Goal: Task Accomplishment & Management: Use online tool/utility

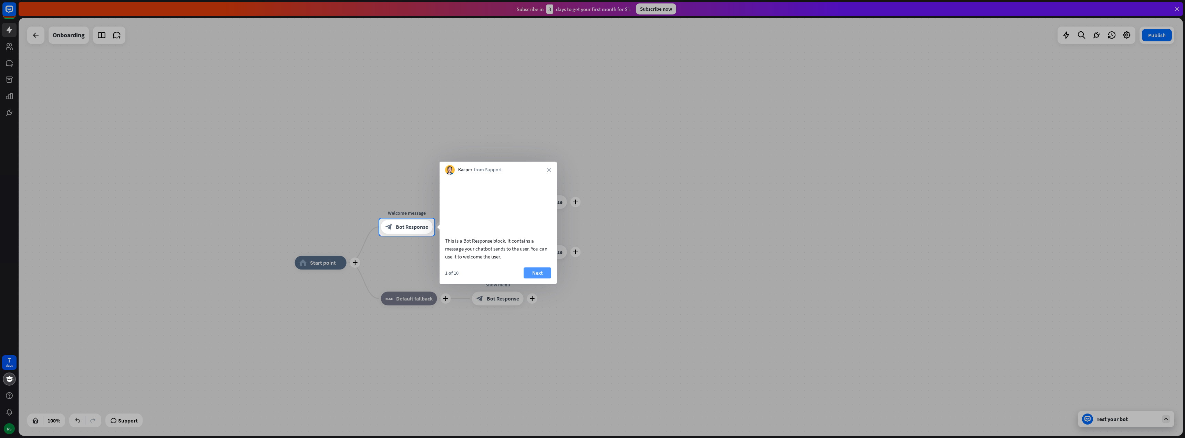
click at [537, 278] on button "Next" at bounding box center [538, 272] width 28 height 11
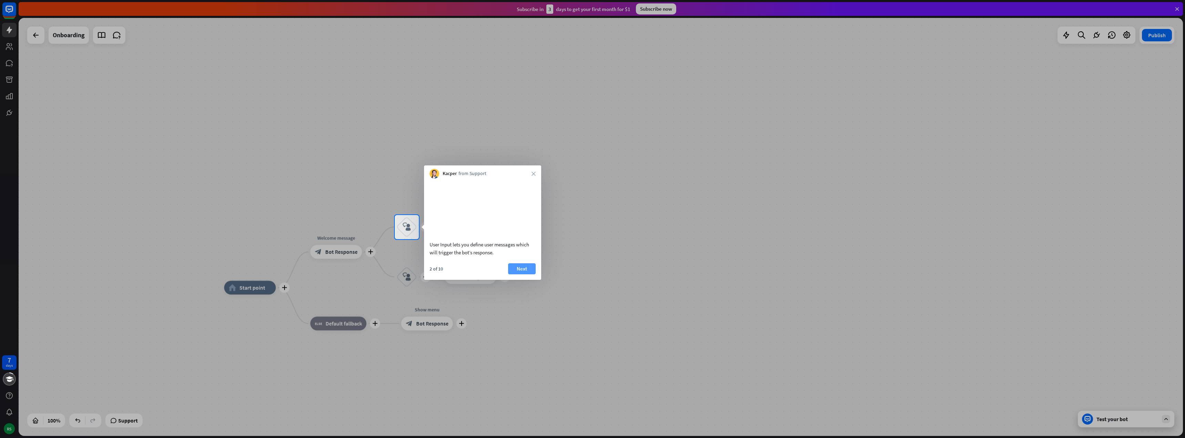
click at [527, 274] on button "Next" at bounding box center [522, 268] width 28 height 11
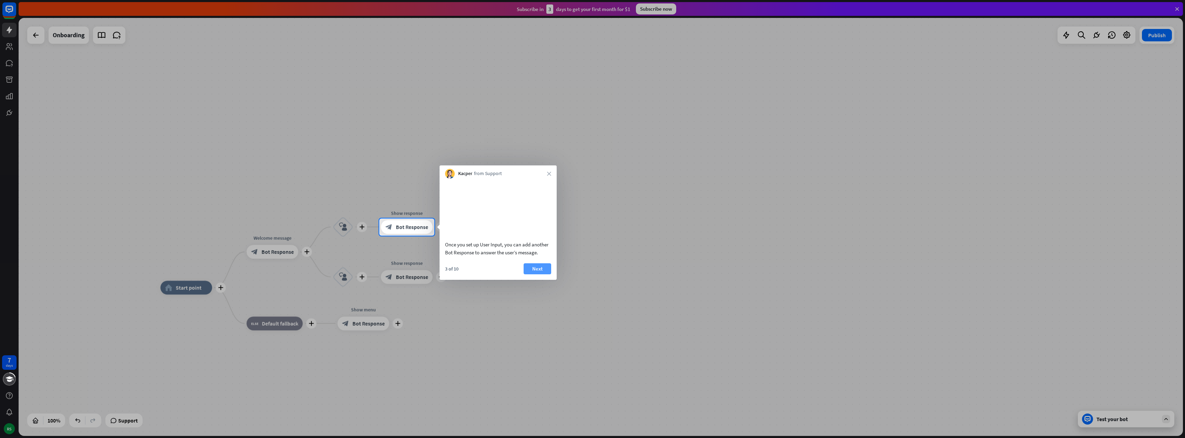
click at [535, 274] on button "Next" at bounding box center [538, 268] width 28 height 11
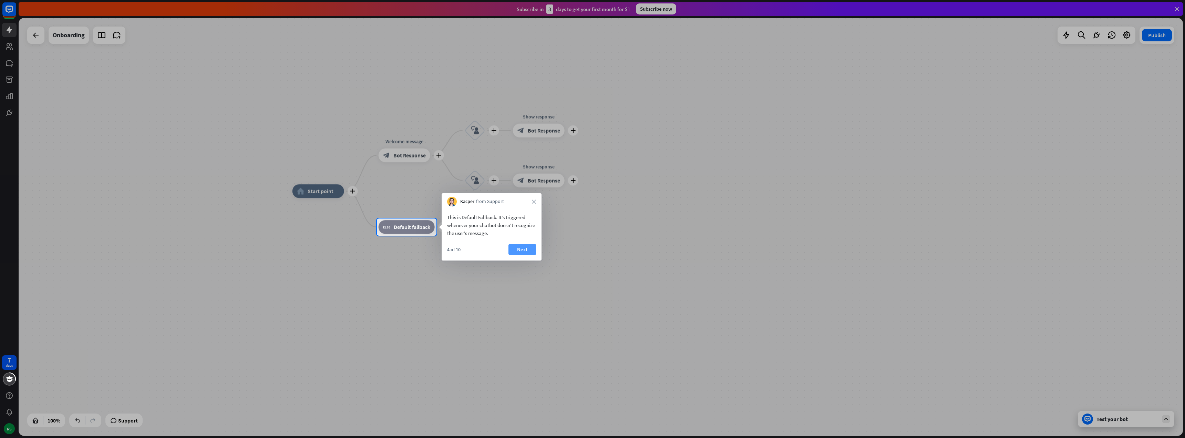
click at [526, 250] on button "Next" at bounding box center [522, 249] width 28 height 11
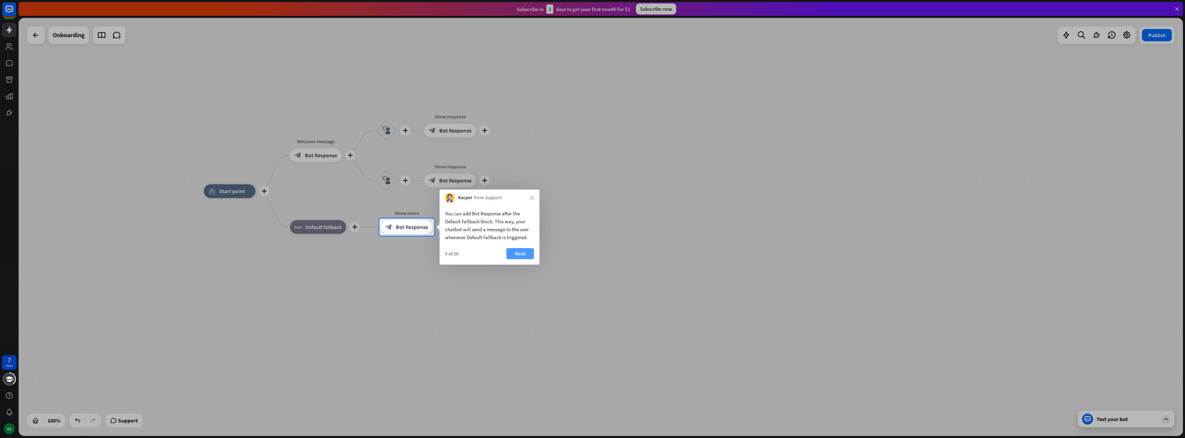
click at [520, 255] on button "Next" at bounding box center [520, 253] width 28 height 11
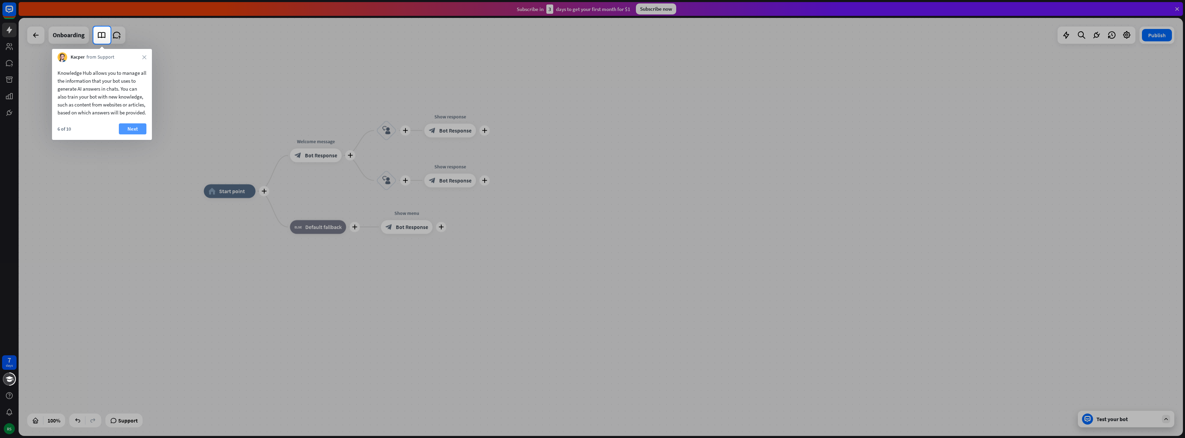
click at [127, 134] on button "Next" at bounding box center [133, 128] width 28 height 11
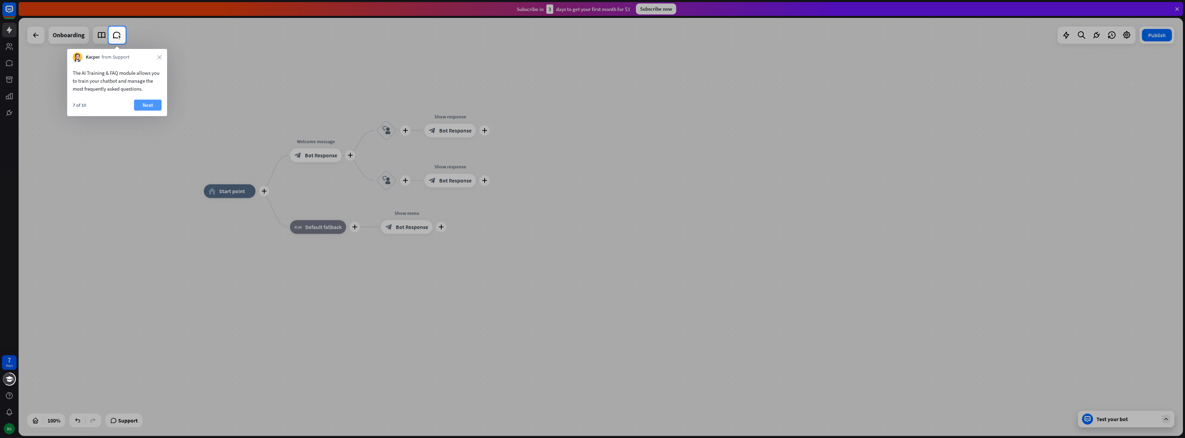
click at [142, 107] on button "Next" at bounding box center [148, 105] width 28 height 11
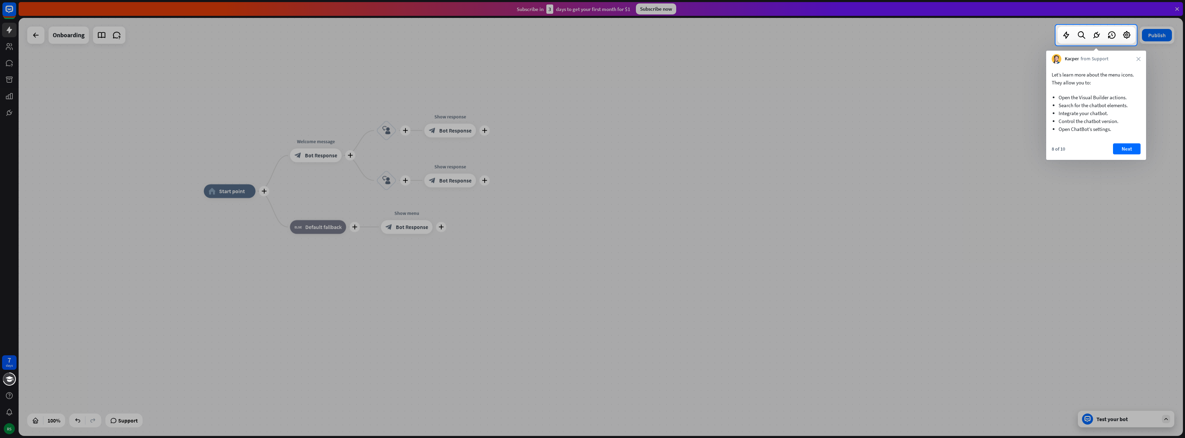
click at [1135, 149] on button "Next" at bounding box center [1127, 148] width 28 height 11
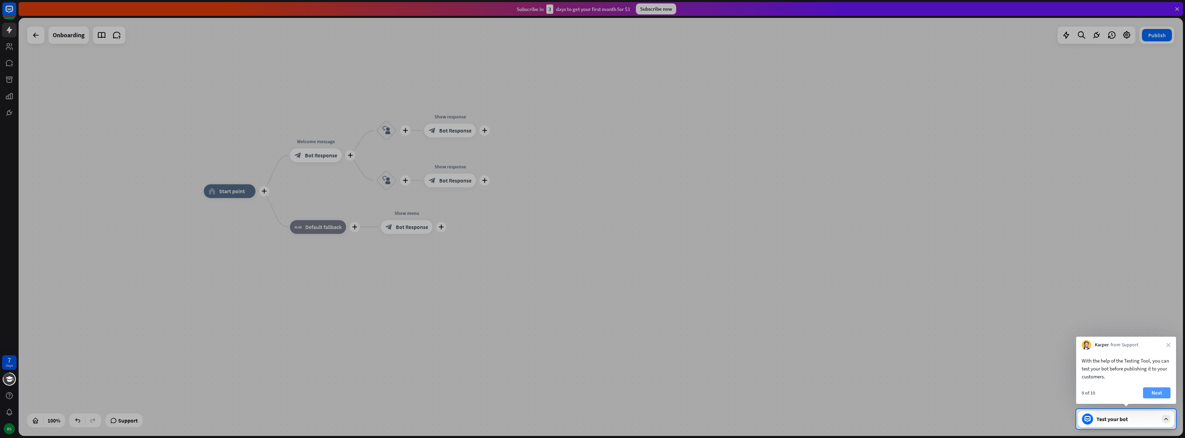
click at [1157, 389] on button "Next" at bounding box center [1157, 392] width 28 height 11
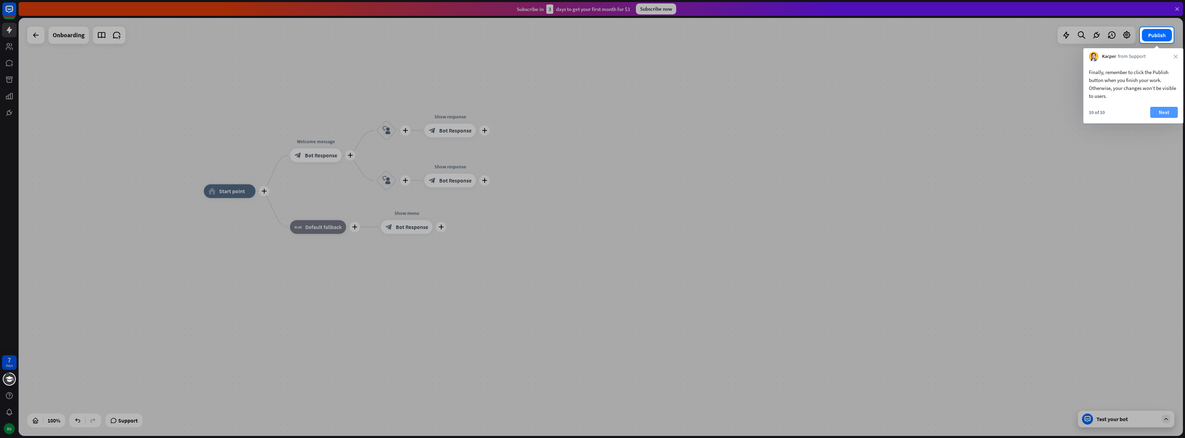
click at [1162, 112] on button "Next" at bounding box center [1164, 112] width 28 height 11
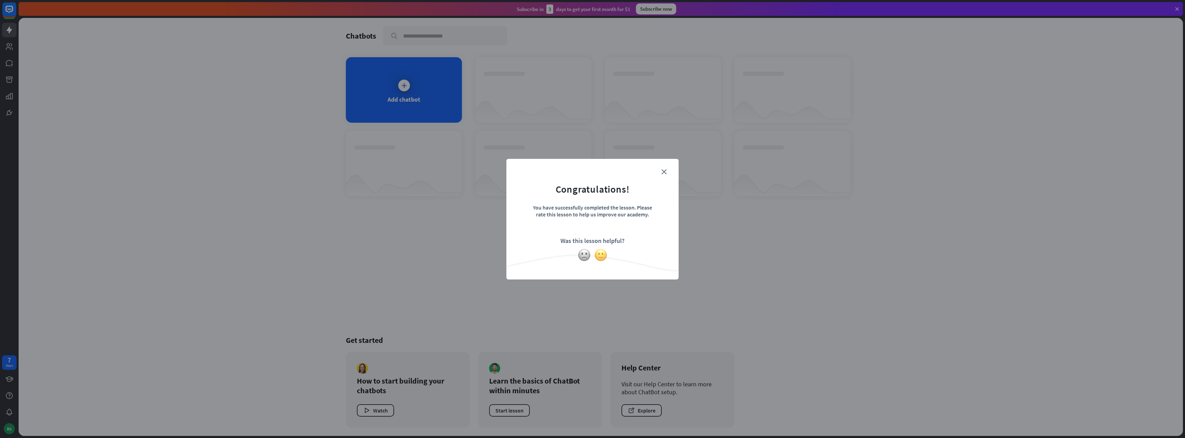
click at [603, 256] on img at bounding box center [600, 254] width 13 height 13
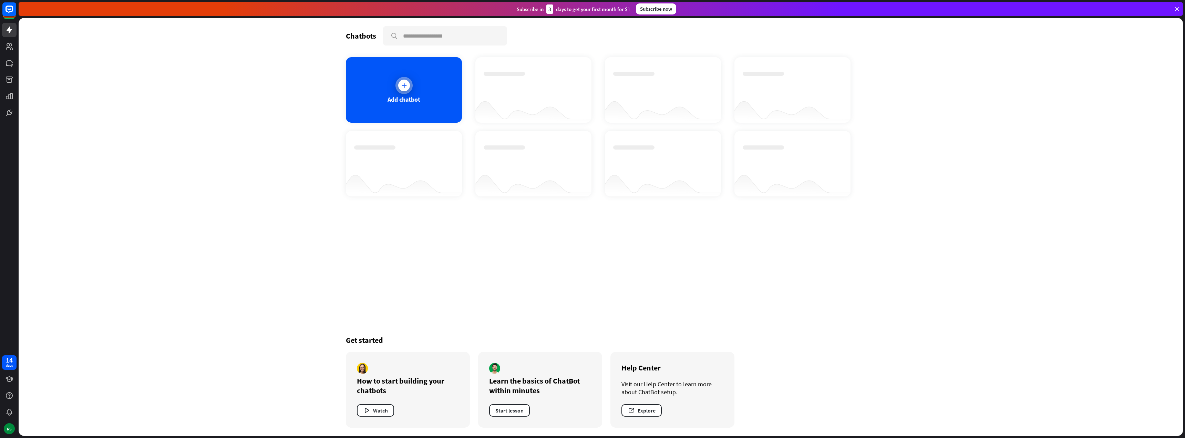
click at [407, 86] on icon at bounding box center [404, 85] width 7 height 7
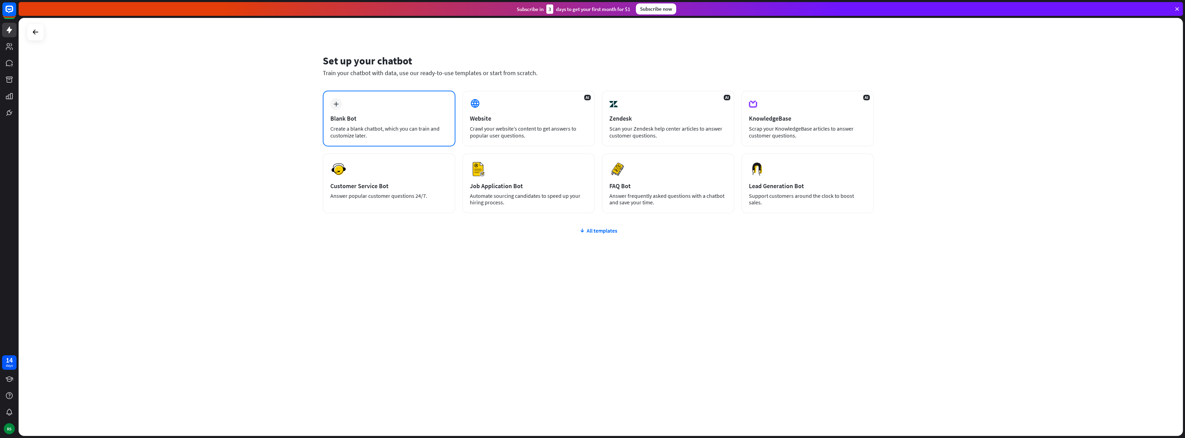
click at [386, 126] on div "Create a blank chatbot, which you can train and customize later." at bounding box center [388, 132] width 117 height 14
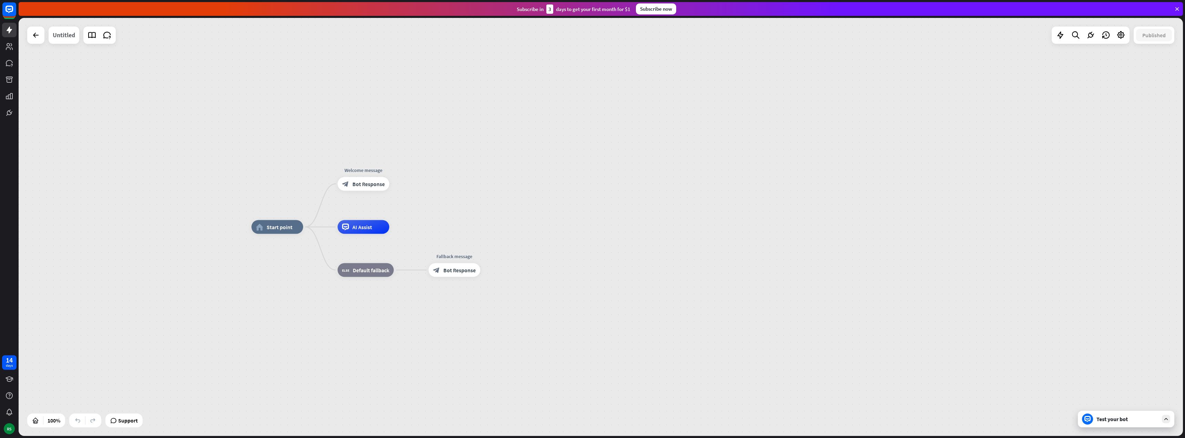
click at [59, 37] on div "Untitled" at bounding box center [64, 35] width 22 height 17
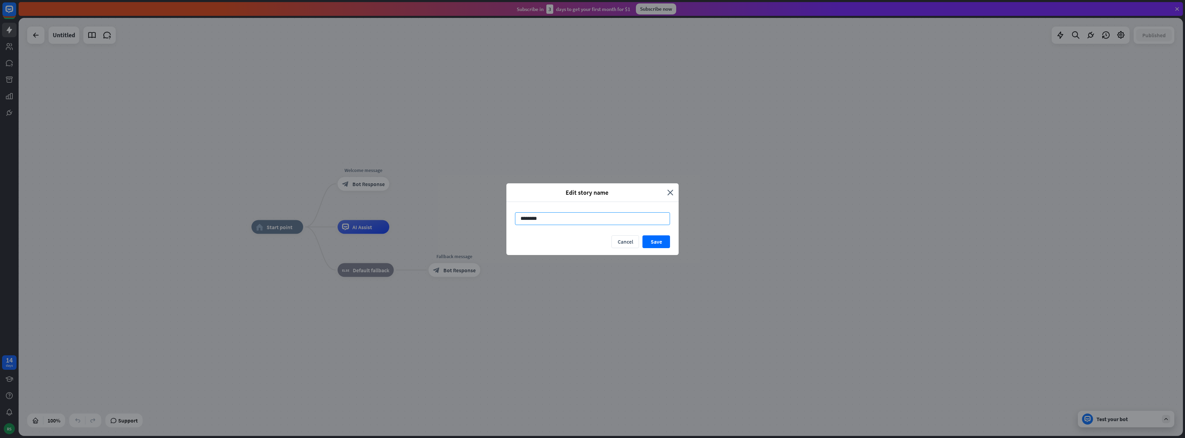
click at [569, 219] on input "********" at bounding box center [592, 218] width 155 height 13
drag, startPoint x: 569, startPoint y: 219, endPoint x: 474, endPoint y: 207, distance: 95.8
click at [474, 207] on div "Edit story name close ******** Cancel Save" at bounding box center [592, 219] width 1185 height 438
type input "**********"
click at [658, 240] on button "Save" at bounding box center [656, 241] width 28 height 13
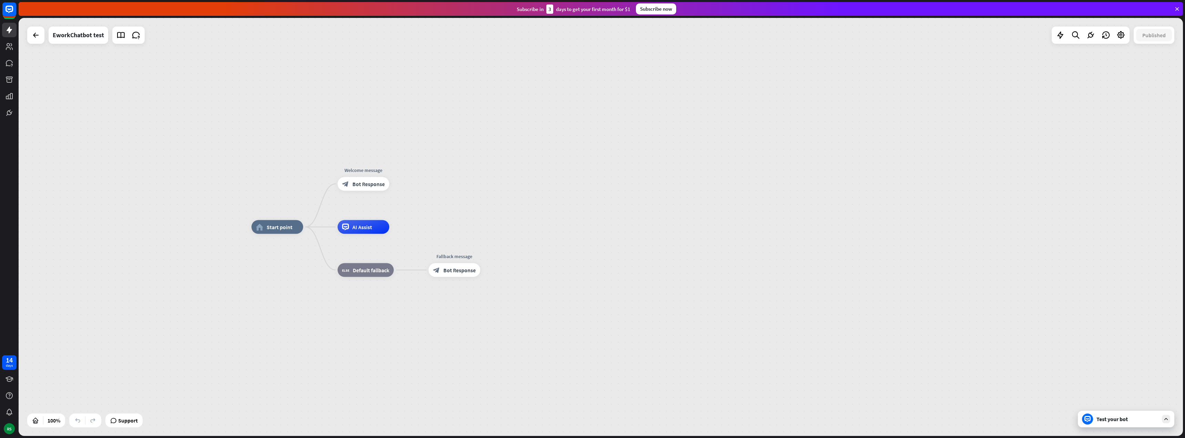
click at [1113, 421] on div "Test your bot" at bounding box center [1127, 418] width 62 height 7
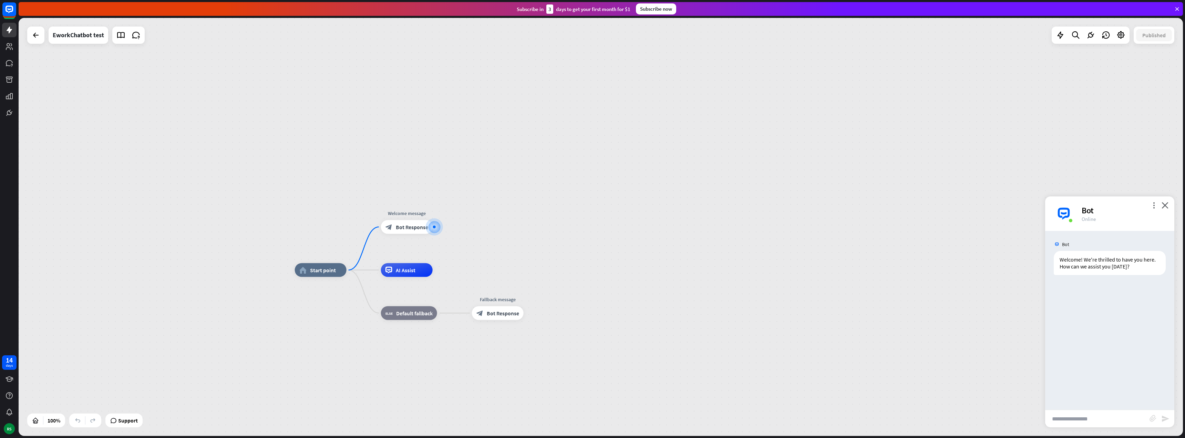
click at [1064, 412] on input "text" at bounding box center [1097, 418] width 104 height 17
click at [12, 43] on icon at bounding box center [9, 46] width 8 height 8
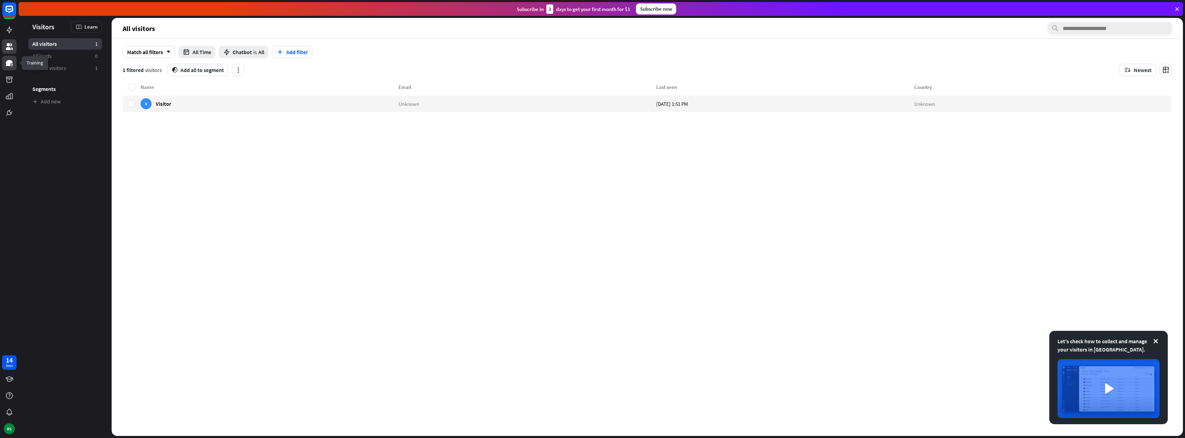
click at [12, 60] on icon at bounding box center [9, 63] width 8 height 8
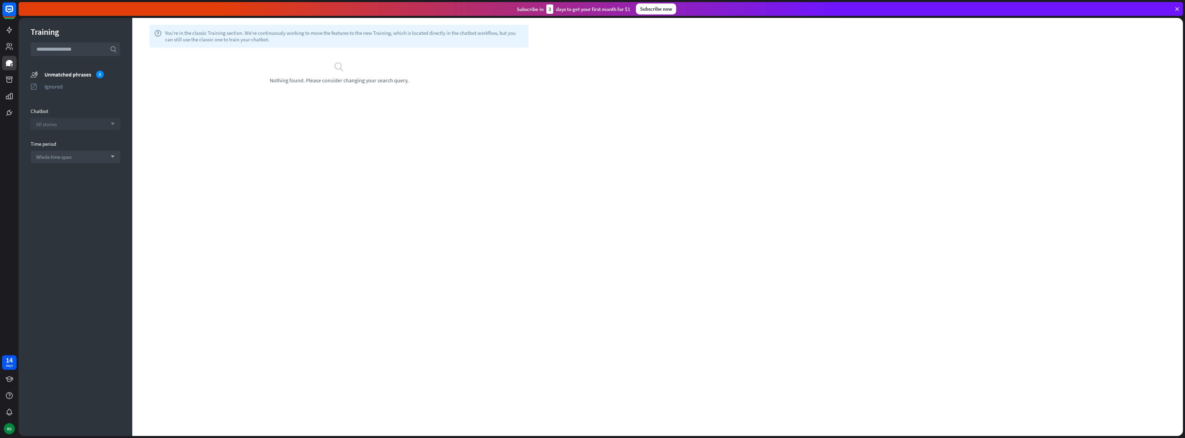
click at [97, 125] on div "All stories arrow_down" at bounding box center [76, 124] width 90 height 12
click at [78, 144] on span "EworkChatbot test" at bounding box center [59, 141] width 40 height 7
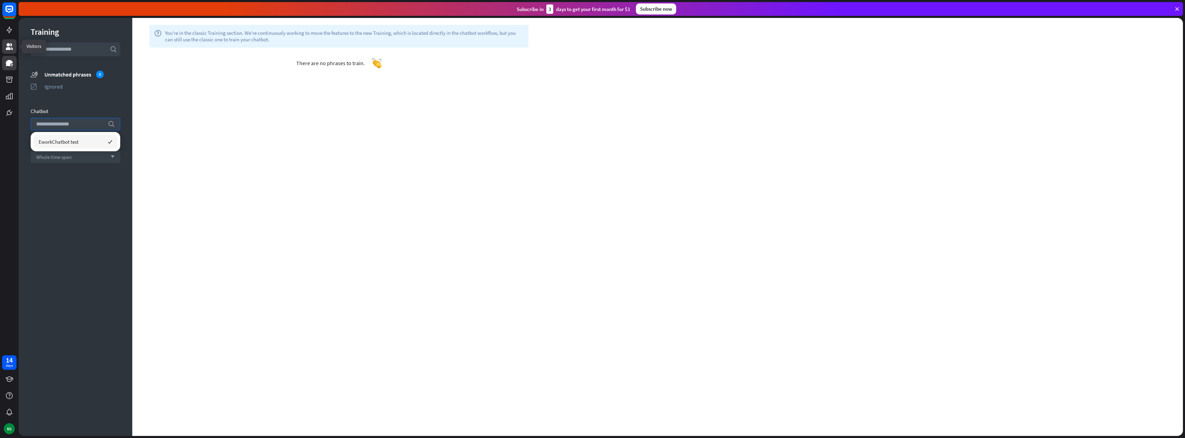
click at [10, 48] on icon at bounding box center [9, 46] width 7 height 7
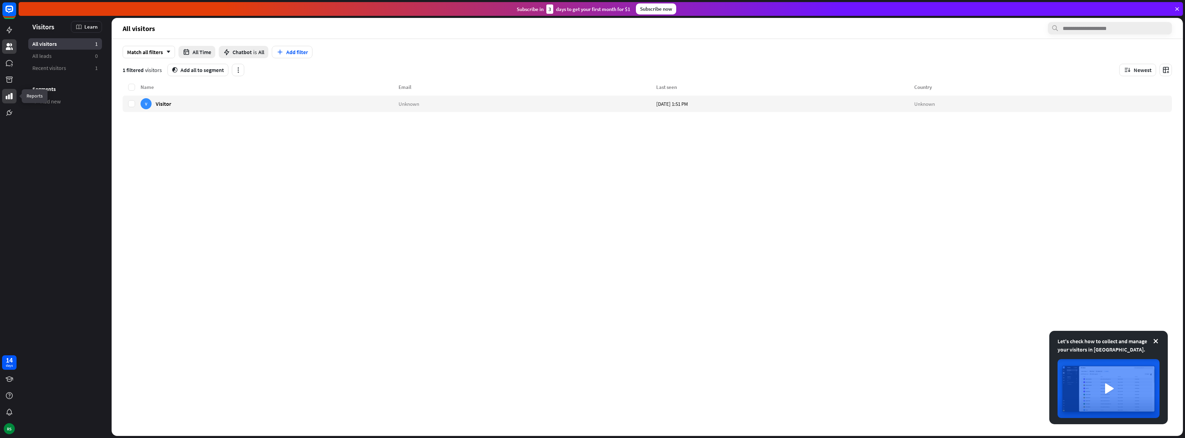
click at [10, 96] on icon at bounding box center [9, 96] width 8 height 8
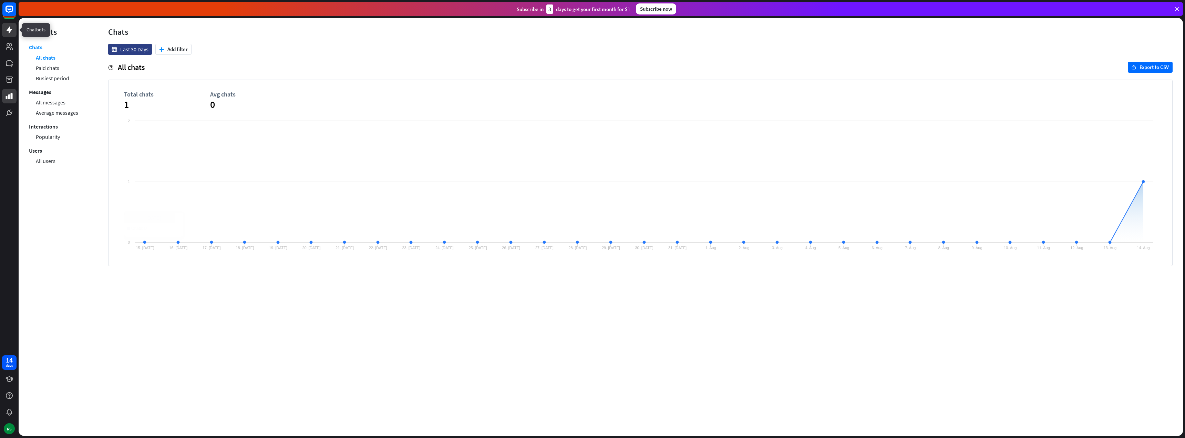
click at [6, 28] on icon at bounding box center [9, 30] width 8 height 8
